Goal: Find specific page/section: Find specific page/section

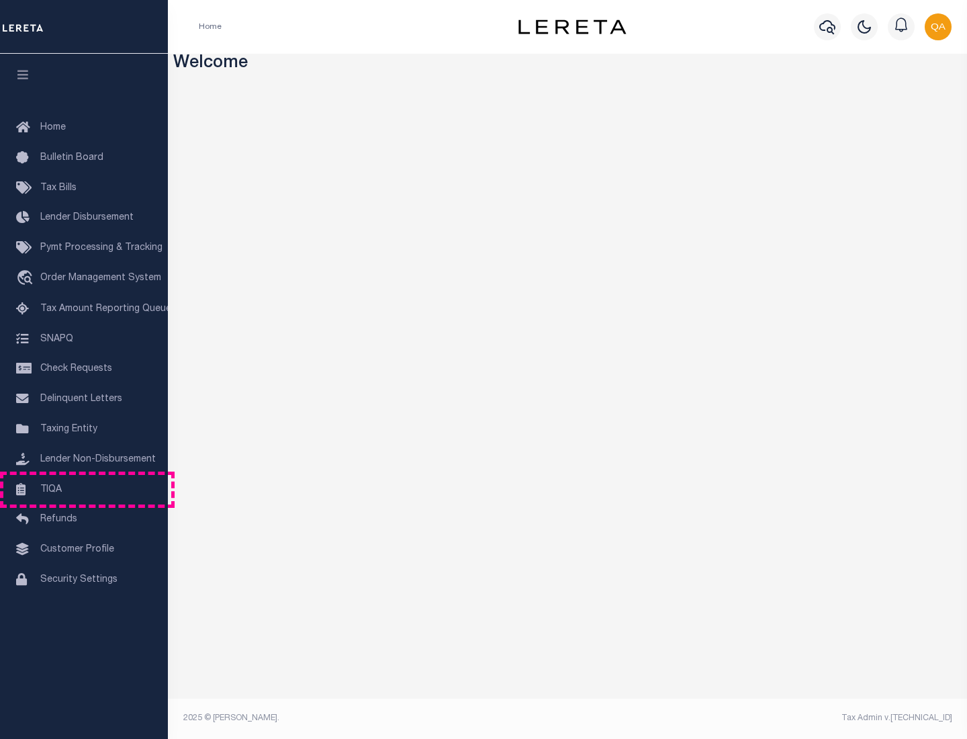
click at [84, 489] on link "TIQA" at bounding box center [84, 490] width 168 height 30
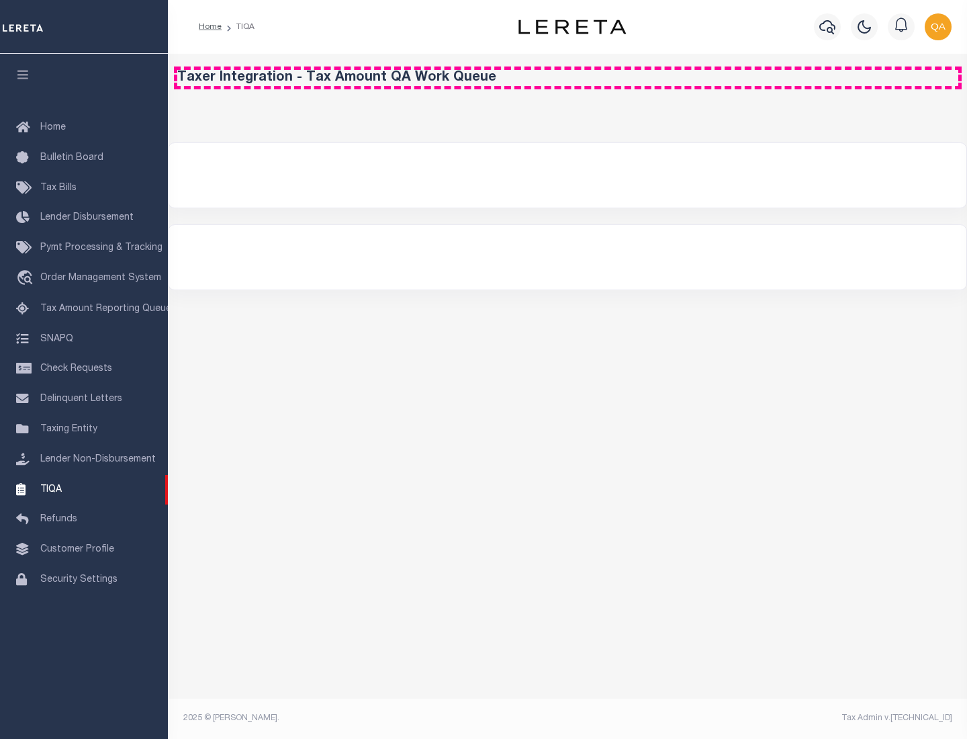
select select "200"
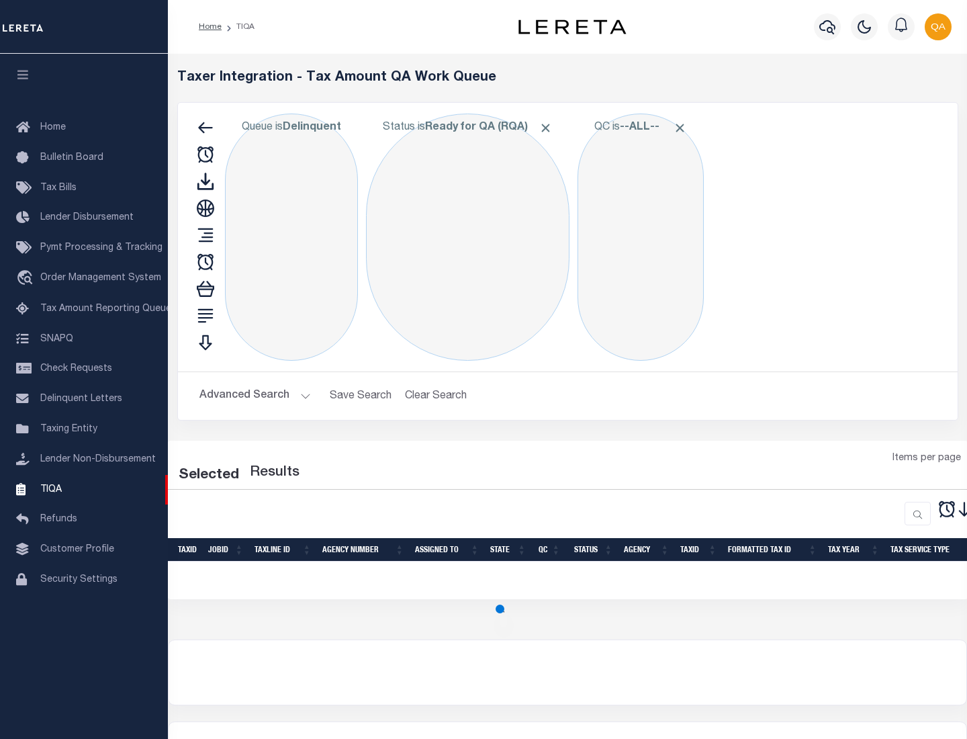
select select "200"
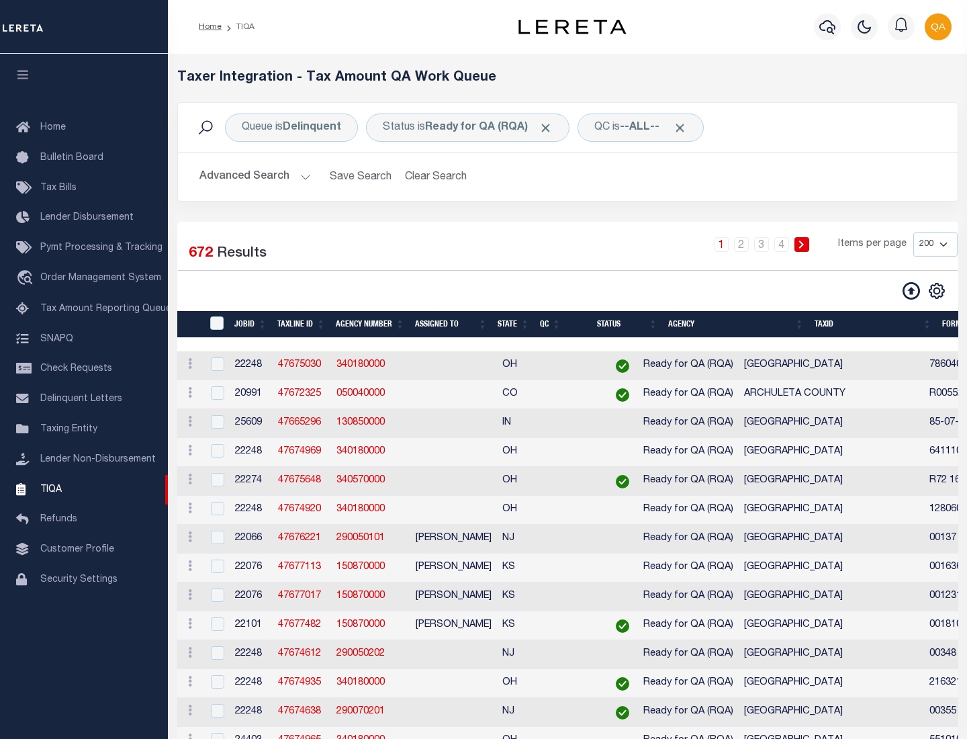
click at [550, 128] on span "Click to Remove" at bounding box center [545, 128] width 14 height 14
